Goal: Task Accomplishment & Management: Complete application form

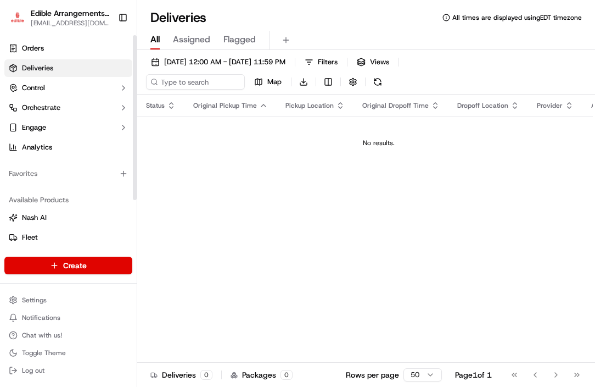
click at [54, 269] on html "Edible Arrangements - [GEOGRAPHIC_DATA][EMAIL_ADDRESS][DOMAIN_NAME] Toggle Side…" at bounding box center [297, 193] width 595 height 387
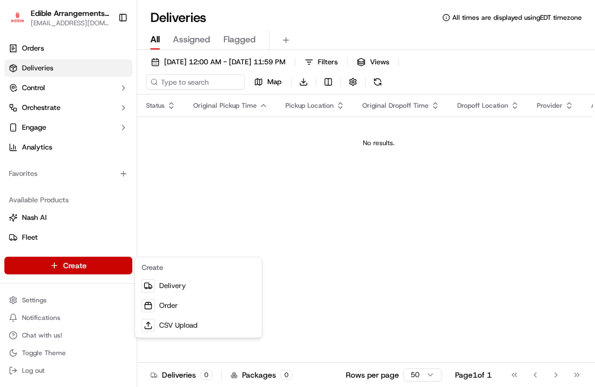
click at [76, 268] on html "Edible Arrangements - [GEOGRAPHIC_DATA][EMAIL_ADDRESS][DOMAIN_NAME] Toggle Side…" at bounding box center [297, 193] width 595 height 387
click at [83, 264] on html "Edible Arrangements - [GEOGRAPHIC_DATA][EMAIL_ADDRESS][DOMAIN_NAME] Toggle Side…" at bounding box center [297, 193] width 595 height 387
click at [173, 283] on link "Delivery" at bounding box center [198, 286] width 122 height 20
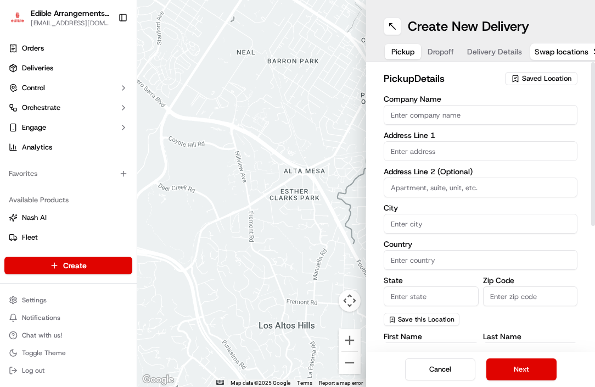
click at [425, 115] on input "Company Name" at bounding box center [481, 115] width 194 height 20
type input "701"
click at [402, 150] on input "text" at bounding box center [481, 151] width 194 height 20
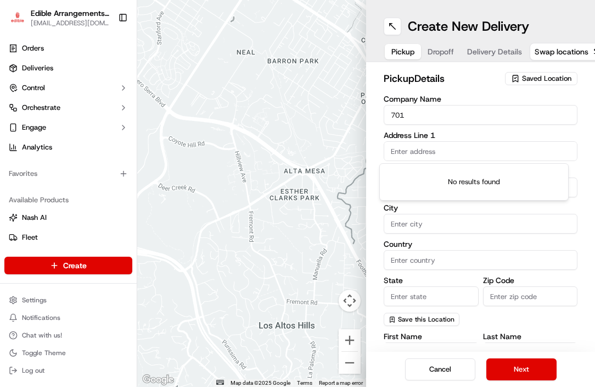
type input "[STREET_ADDRESS][PERSON_NAME]"
type input "Suite 146"
type input "[GEOGRAPHIC_DATA]"
type input "NC"
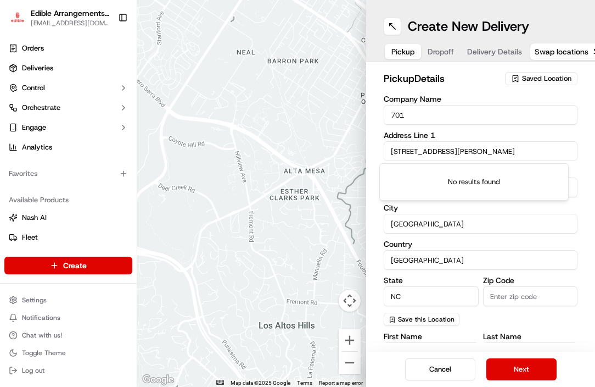
type input "28303"
type input "[EMAIL_ADDRESS][DOMAIN_NAME]"
type input "[PHONE_NUMBER]"
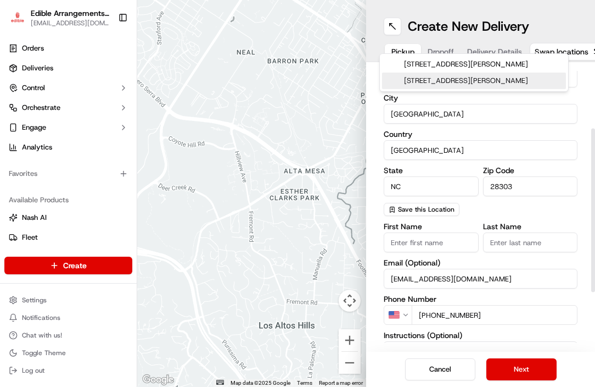
scroll to position [165, 0]
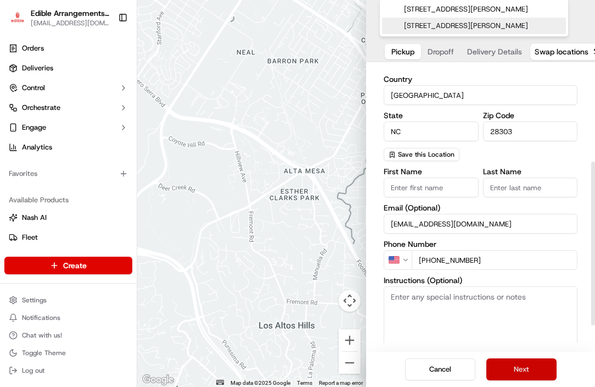
click at [528, 366] on button "Next" at bounding box center [522, 369] width 70 height 22
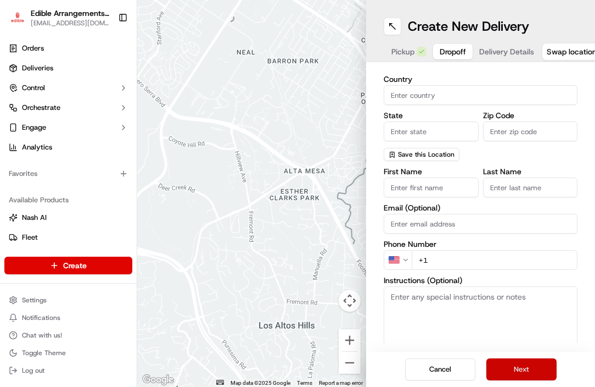
click at [502, 369] on button "Next" at bounding box center [522, 369] width 70 height 22
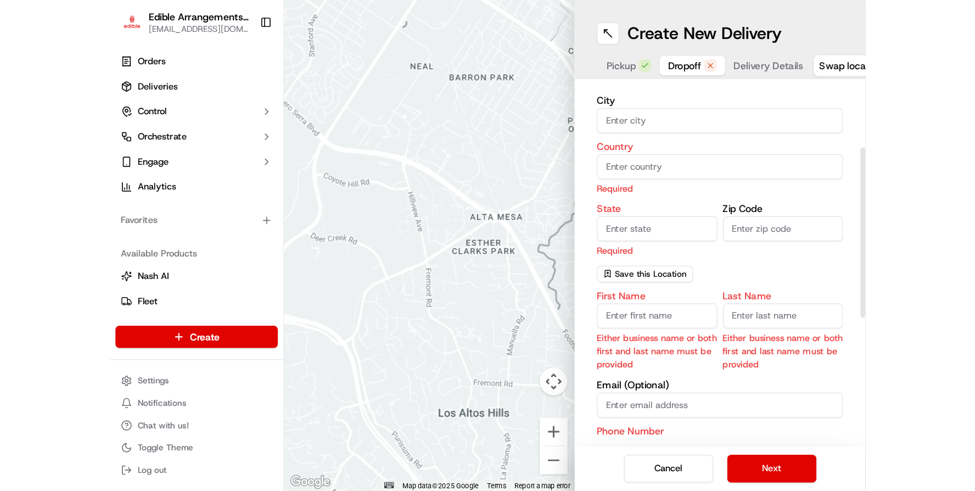
scroll to position [0, 0]
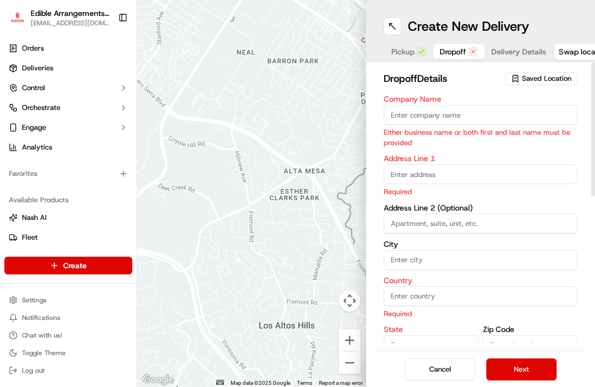
click at [462, 97] on label "Company Name" at bounding box center [481, 99] width 194 height 8
click at [462, 105] on input "Company Name" at bounding box center [481, 115] width 194 height 20
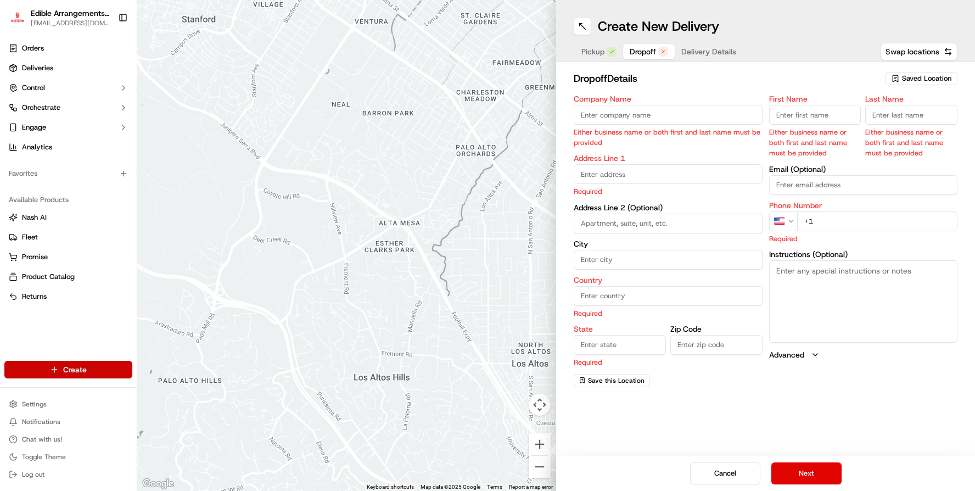
click at [109, 369] on html "Edible Arrangements - [GEOGRAPHIC_DATA][EMAIL_ADDRESS][DOMAIN_NAME] Toggle Side…" at bounding box center [487, 245] width 975 height 491
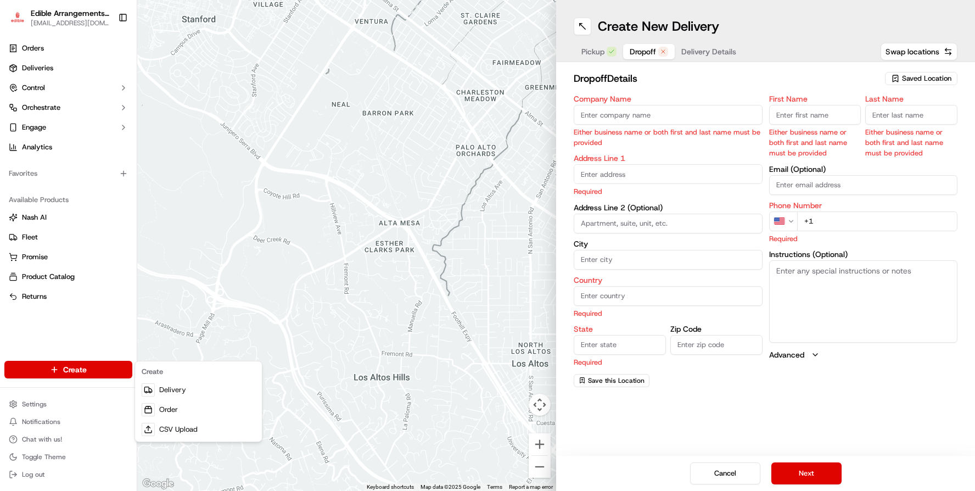
drag, startPoint x: 551, startPoint y: 76, endPoint x: 489, endPoint y: 81, distance: 61.7
click at [386, 74] on html "Edible Arrangements - [GEOGRAPHIC_DATA][EMAIL_ADDRESS][DOMAIN_NAME] Toggle Side…" at bounding box center [487, 245] width 975 height 491
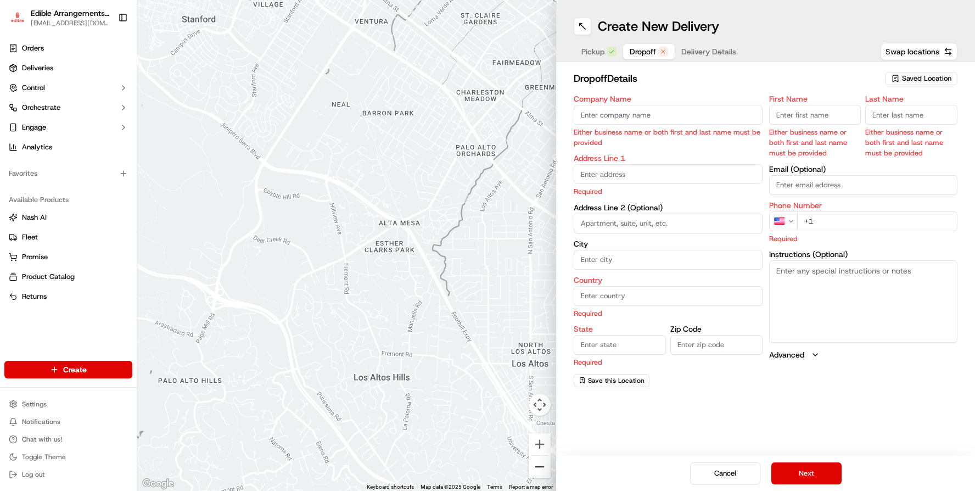
click at [538, 386] on button "Zoom out" at bounding box center [540, 467] width 22 height 22
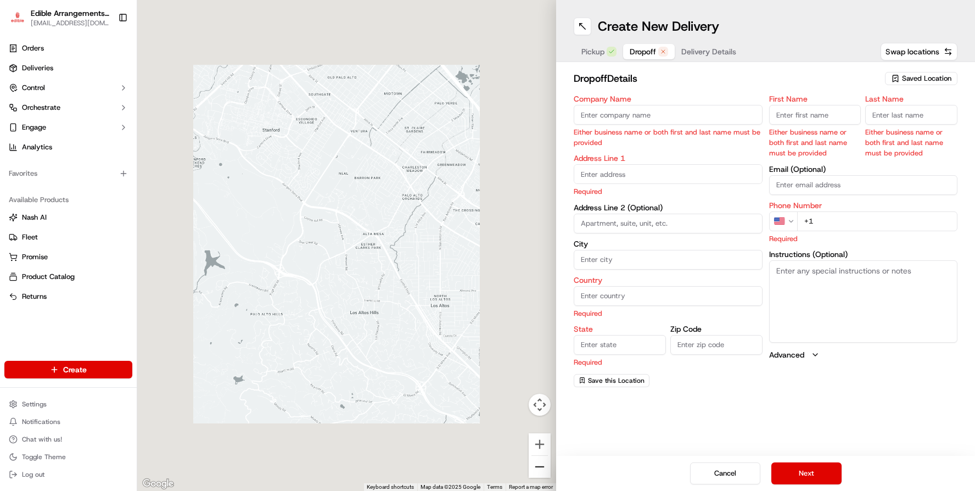
click at [538, 386] on button "Zoom out" at bounding box center [540, 467] width 22 height 22
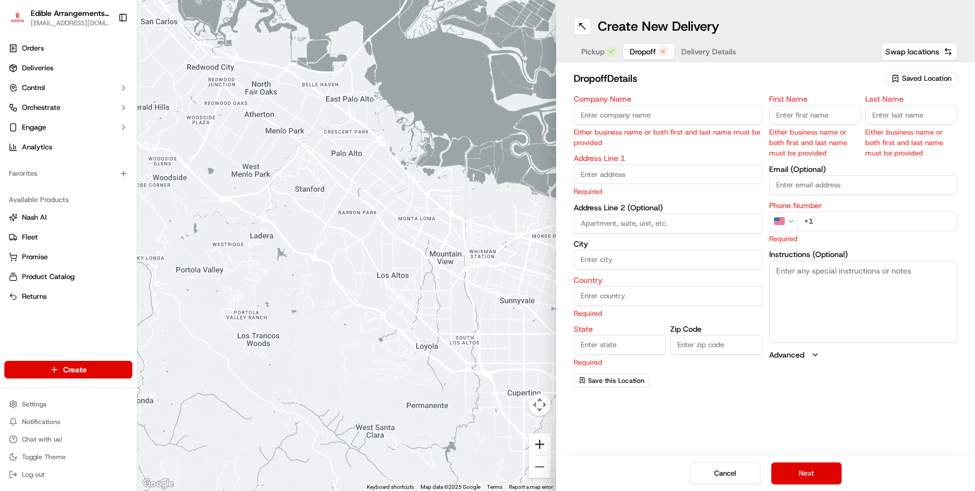
click at [540, 386] on button "Zoom in" at bounding box center [540, 444] width 22 height 22
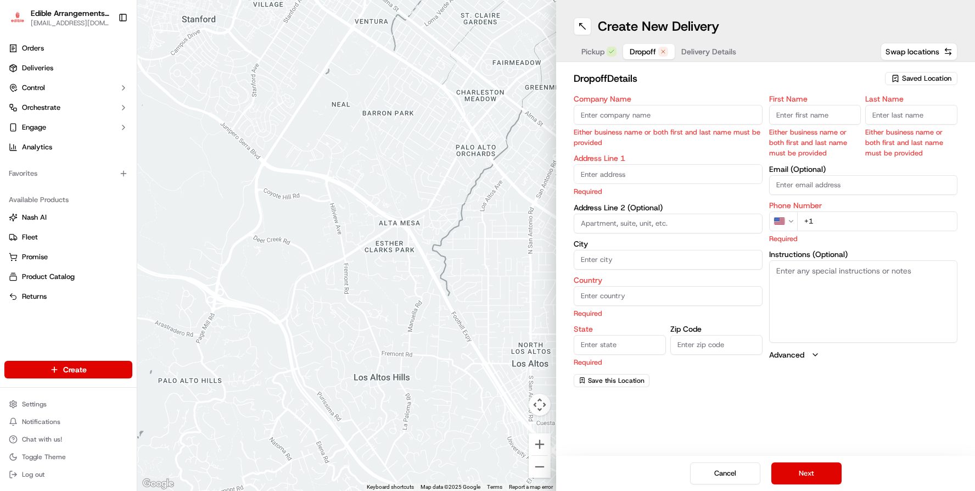
click at [595, 100] on label "First Name" at bounding box center [815, 99] width 92 height 8
click at [595, 105] on input "First Name" at bounding box center [815, 115] width 92 height 20
click at [595, 97] on label "First Name" at bounding box center [815, 99] width 92 height 8
click at [595, 105] on input "First Name" at bounding box center [815, 115] width 92 height 20
click at [595, 110] on input "First Name" at bounding box center [815, 115] width 92 height 20
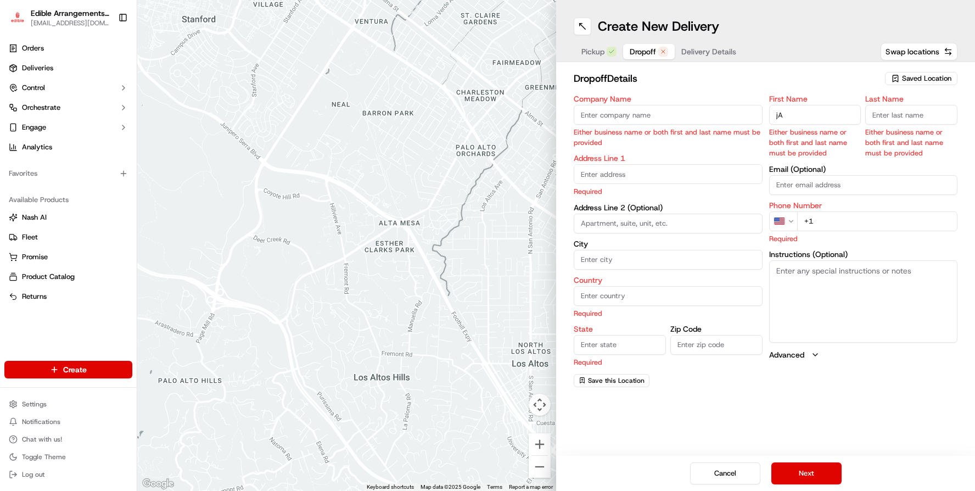
type input "j"
type input "[PERSON_NAME]"
click at [595, 113] on input "Last Name" at bounding box center [911, 115] width 92 height 20
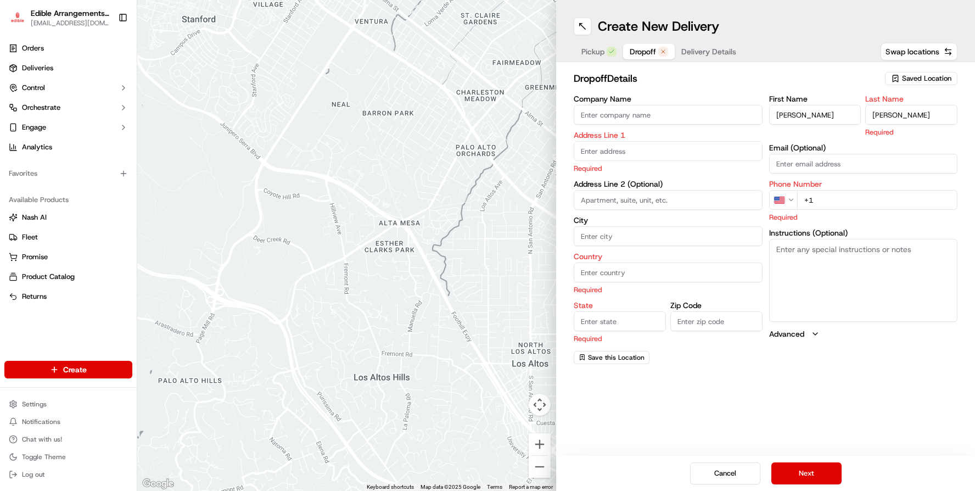
type input "[PERSON_NAME]"
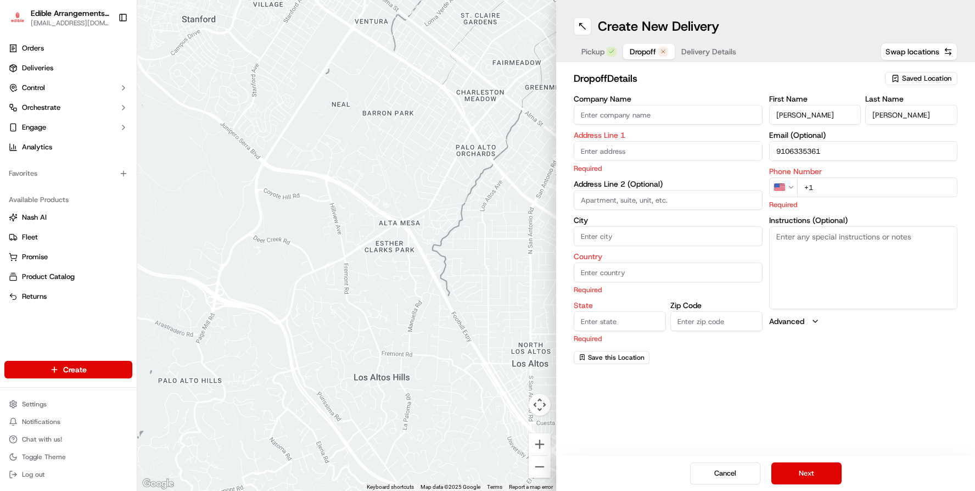
type input "9106335361"
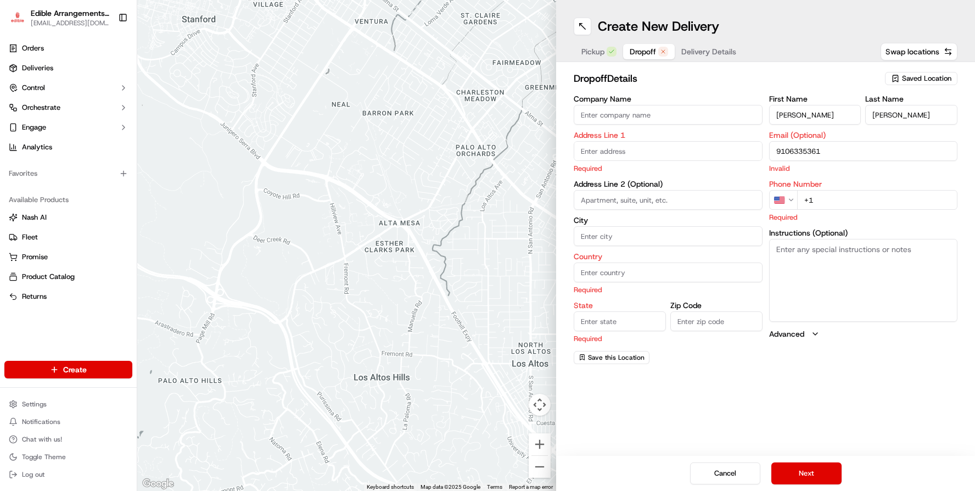
drag, startPoint x: 828, startPoint y: 153, endPoint x: 831, endPoint y: 148, distance: 6.1
click at [595, 148] on input "9106335361" at bounding box center [863, 151] width 189 height 20
type input "9"
click at [595, 217] on div "First Name [PERSON_NAME] Last Name [PERSON_NAME] Email (Optional) Invalid Phone…" at bounding box center [863, 229] width 189 height 269
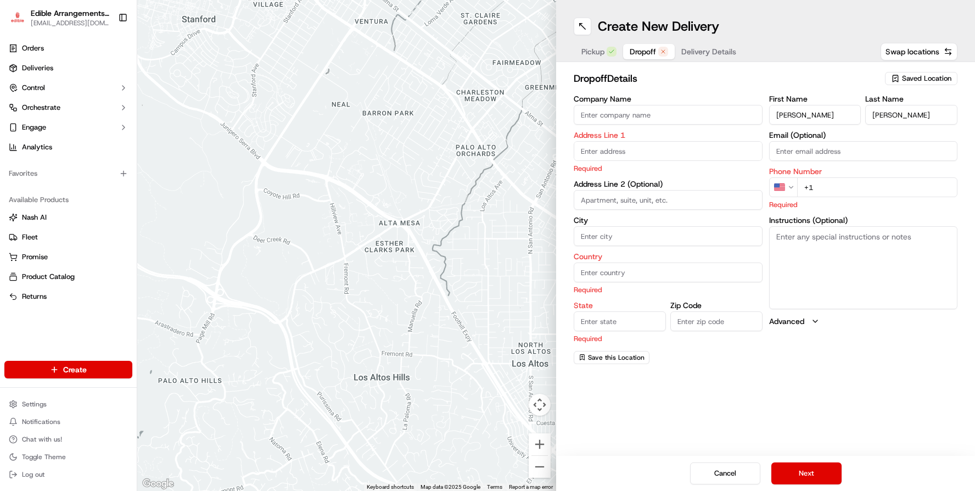
click at [595, 188] on input "+1" at bounding box center [877, 187] width 161 height 20
type input "[PHONE_NUMBER]"
click at [595, 153] on input "text" at bounding box center [668, 151] width 189 height 20
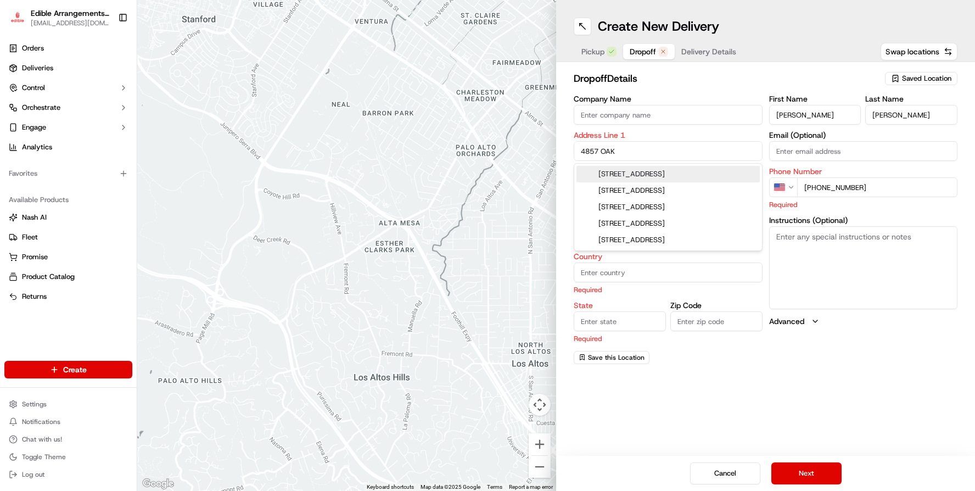
click at [595, 173] on div "[STREET_ADDRESS]" at bounding box center [668, 174] width 183 height 16
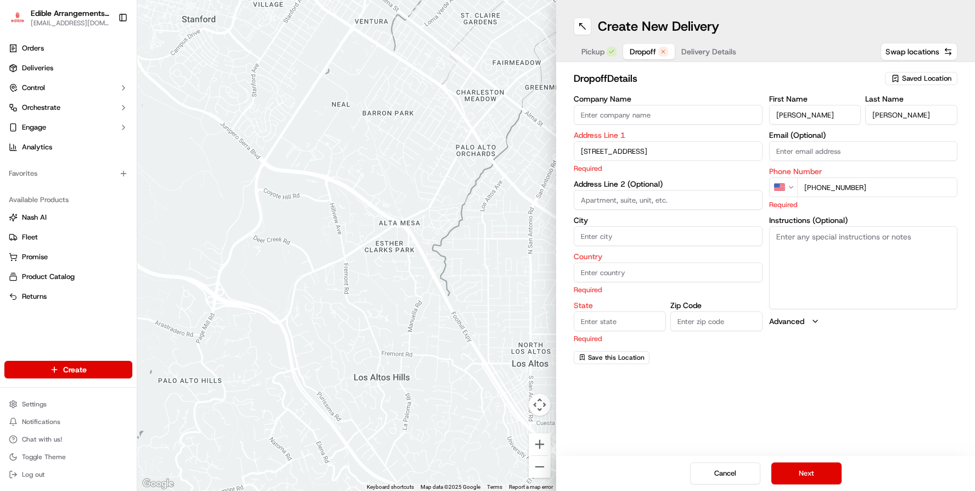
type input "[STREET_ADDRESS][DEMOGRAPHIC_DATA]"
type input "Lumberton"
type input "[GEOGRAPHIC_DATA]"
type input "NC"
type input "28360"
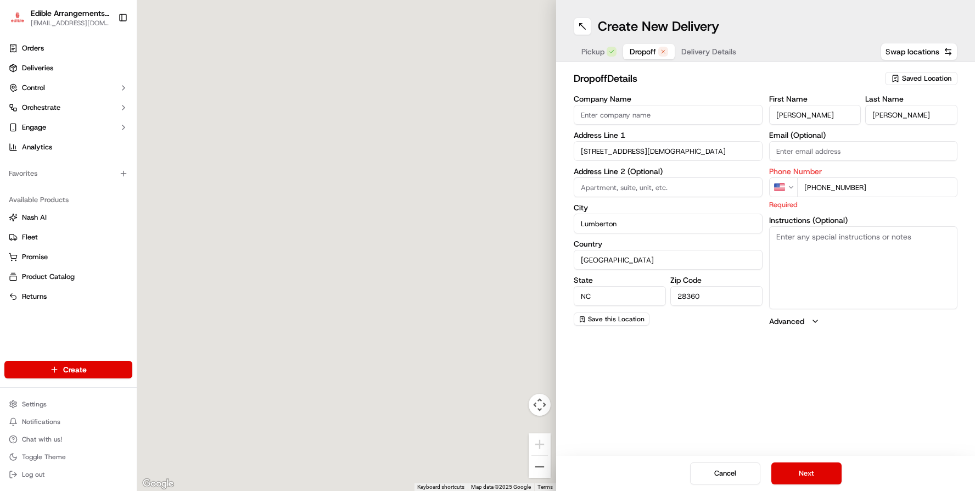
type input "[STREET_ADDRESS]"
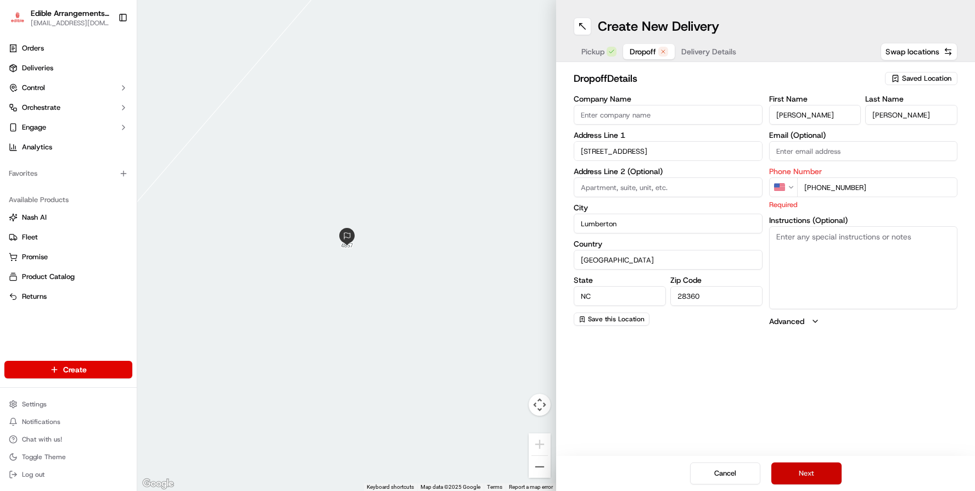
click at [595, 386] on button "Next" at bounding box center [807, 473] width 70 height 22
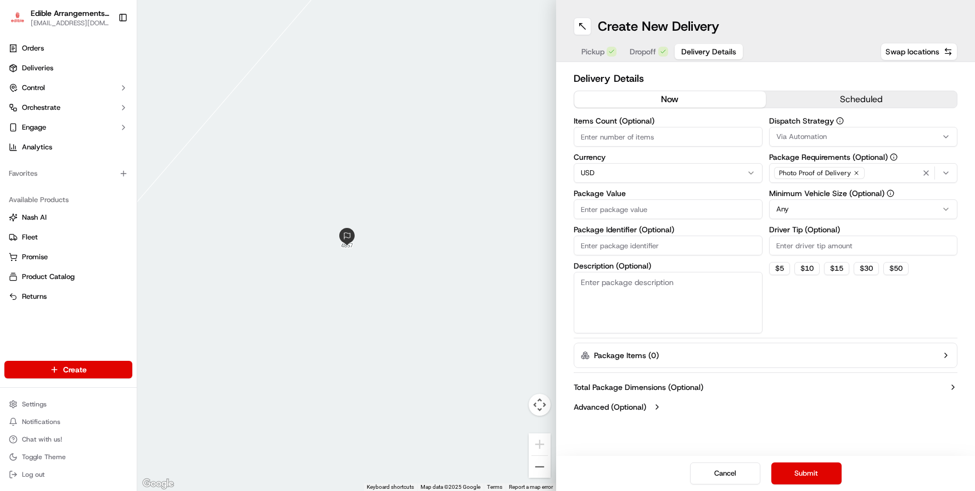
click at [595, 138] on input "Items Count (Optional)" at bounding box center [668, 137] width 189 height 20
type input "2"
type input "236.43"
type input "W2012-747576-1-1"
type textarea "1 [PERSON_NAME] CHOCOLATE BOUQUET-PARTY BOUQUET OF FLOWERS"
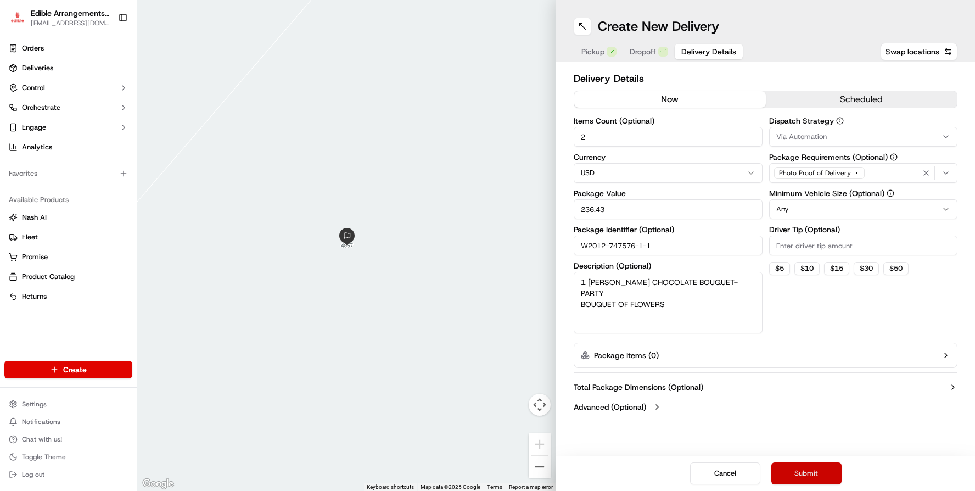
click at [595, 386] on button "Submit" at bounding box center [807, 473] width 70 height 22
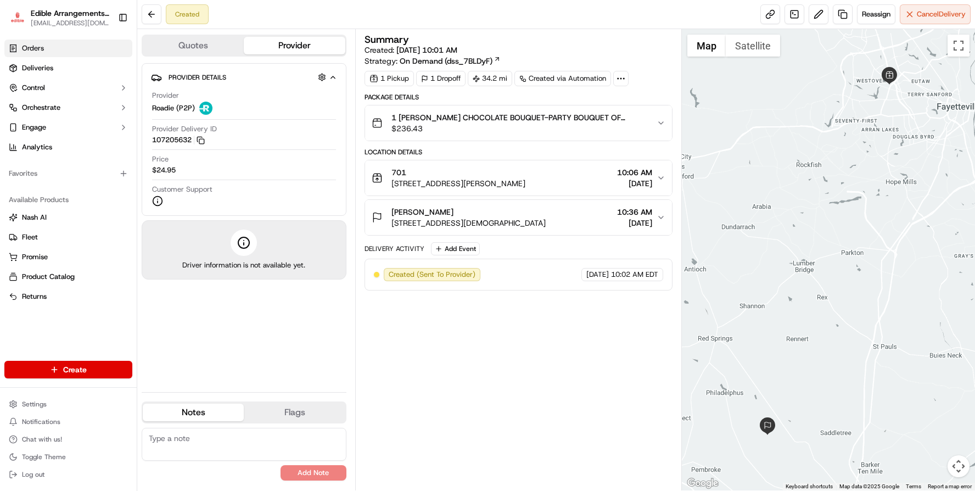
click at [40, 48] on span "Orders" at bounding box center [33, 48] width 22 height 10
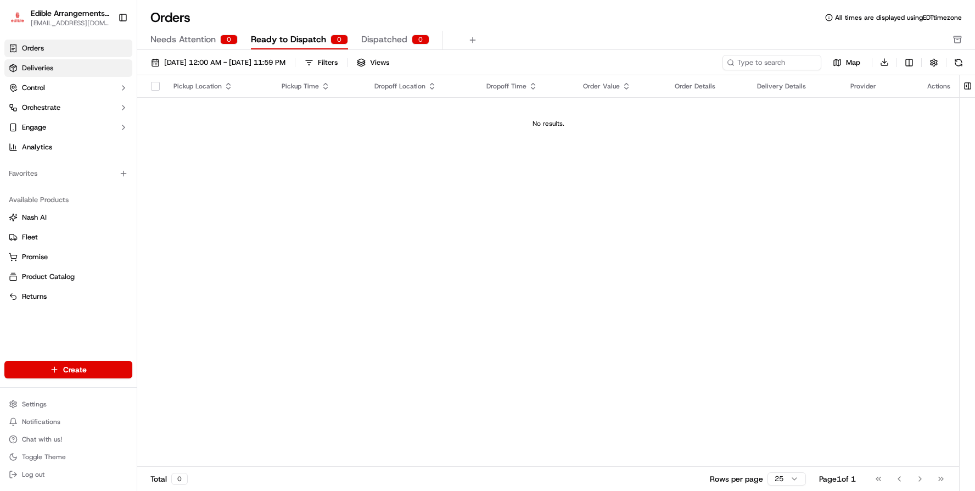
click at [40, 64] on span "Deliveries" at bounding box center [37, 68] width 31 height 10
